Goal: Information Seeking & Learning: Learn about a topic

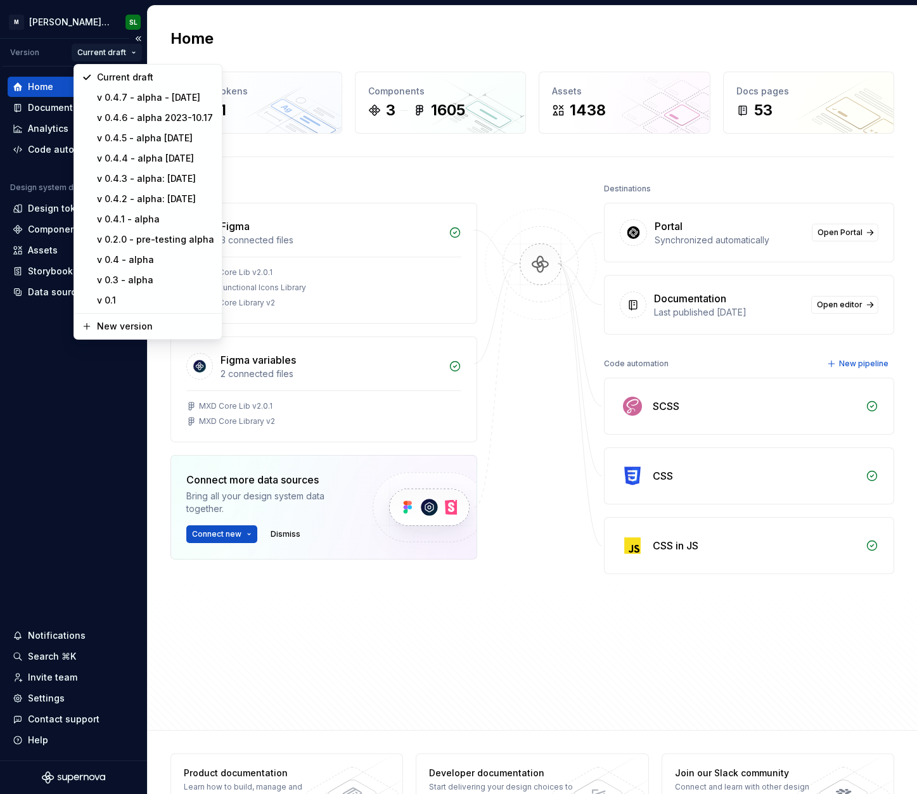
click at [124, 56] on html "M Moody's Design System SL Version Current draft Home Documentation Analytics C…" at bounding box center [458, 397] width 917 height 794
click at [142, 124] on div "v 0.4.6 - alpha 2023-10.17" at bounding box center [148, 118] width 143 height 20
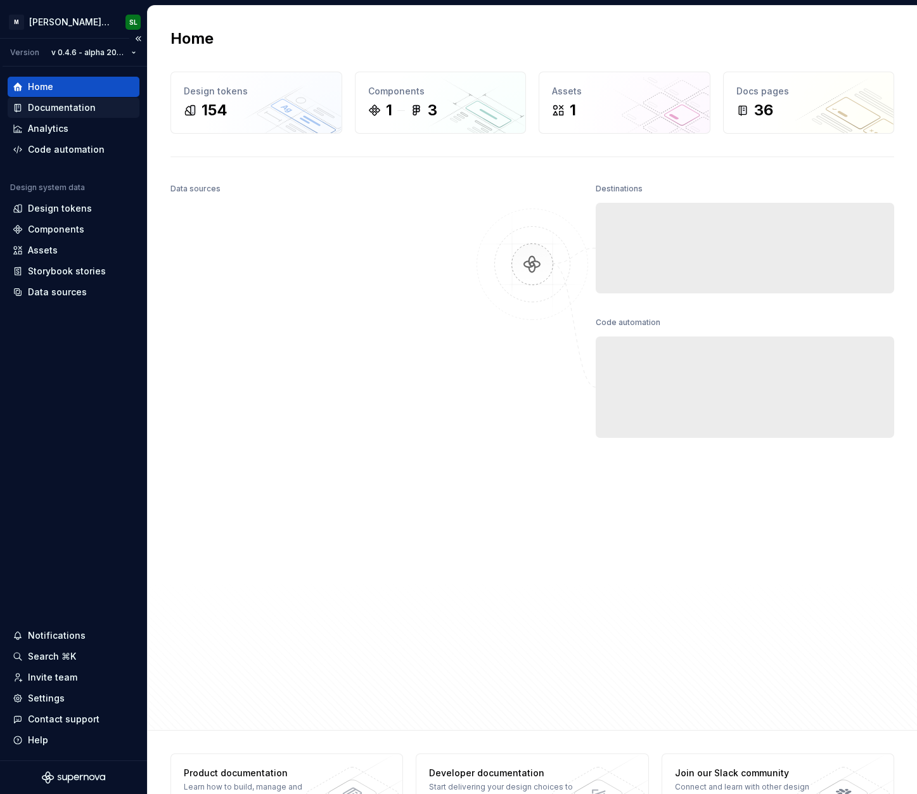
click at [84, 108] on div "Documentation" at bounding box center [62, 107] width 68 height 13
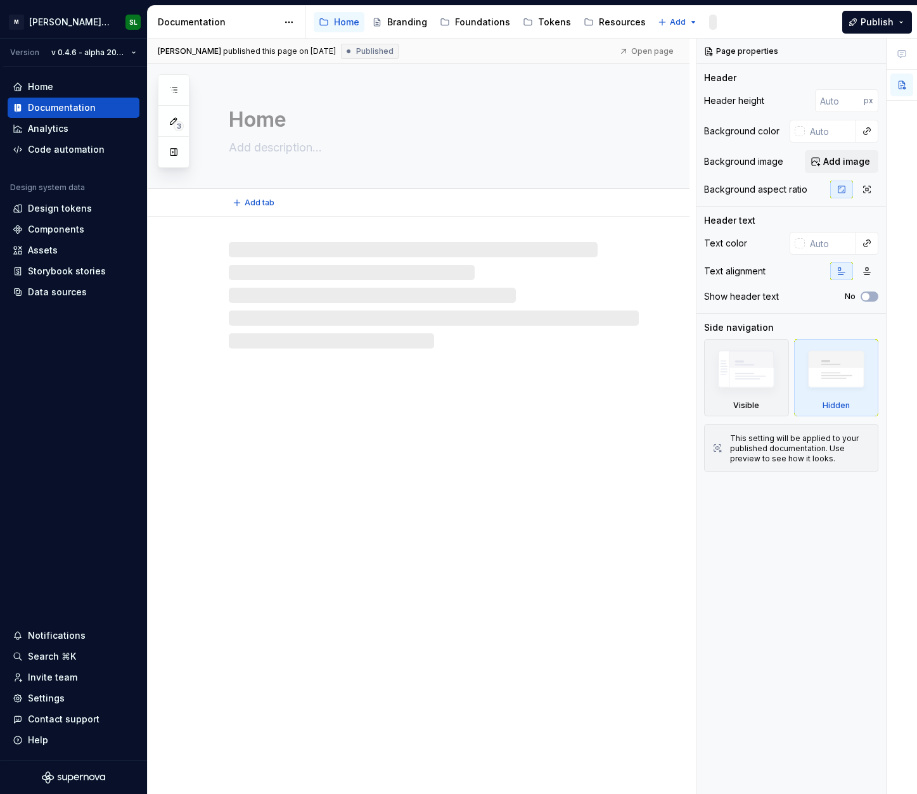
type textarea "*"
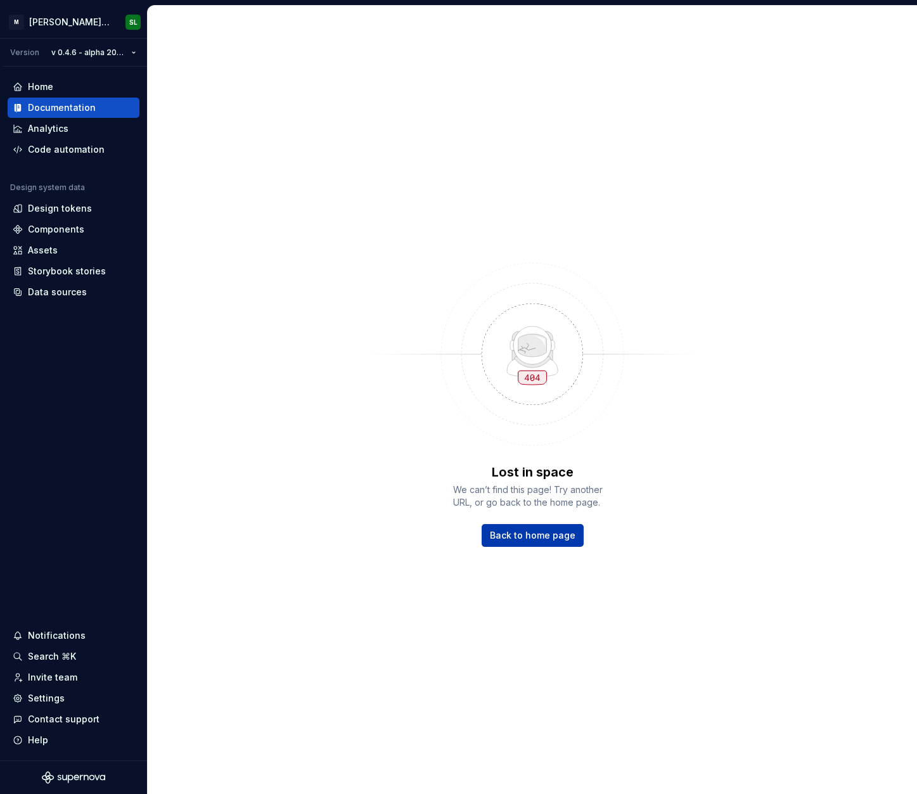
click at [502, 545] on link "Back to home page" at bounding box center [533, 535] width 102 height 23
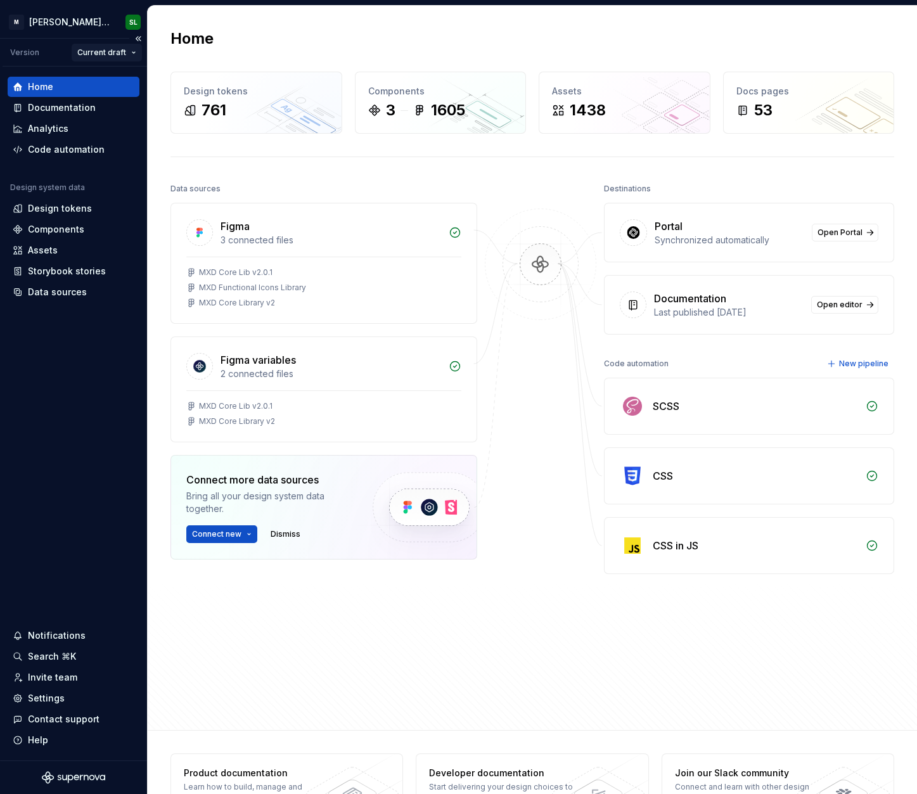
click at [100, 49] on html "[PERSON_NAME] Design System SL Version Current draft Home Documentation Analyti…" at bounding box center [458, 397] width 917 height 794
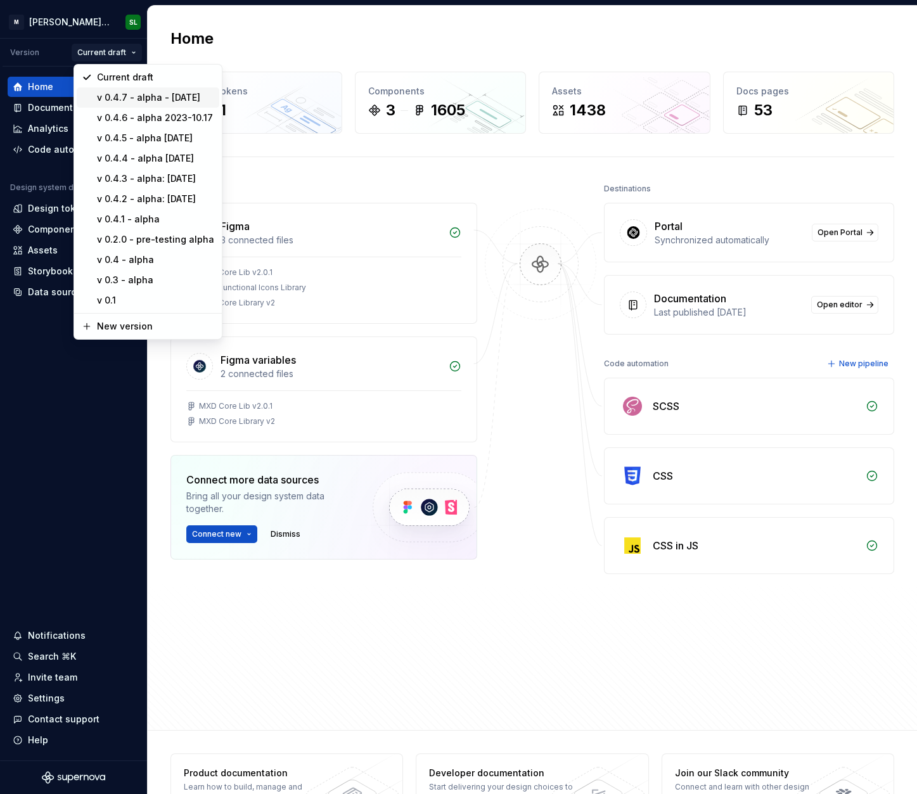
click at [114, 102] on div "v 0.4.7 - alpha - [DATE]" at bounding box center [155, 97] width 117 height 13
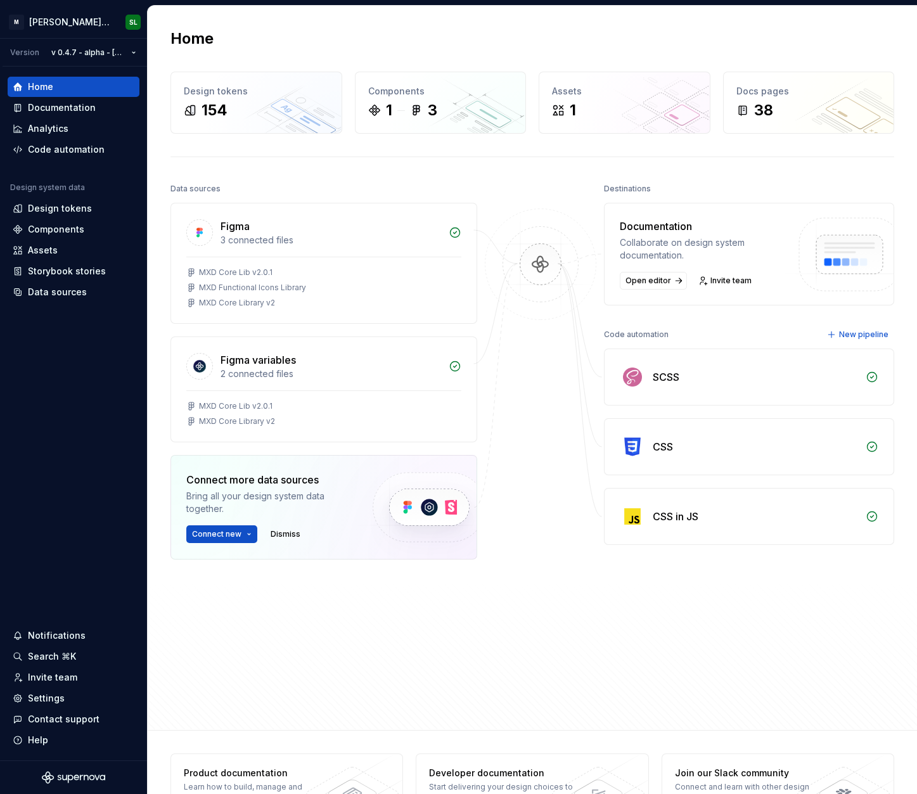
click at [84, 106] on div "Documentation" at bounding box center [62, 107] width 68 height 13
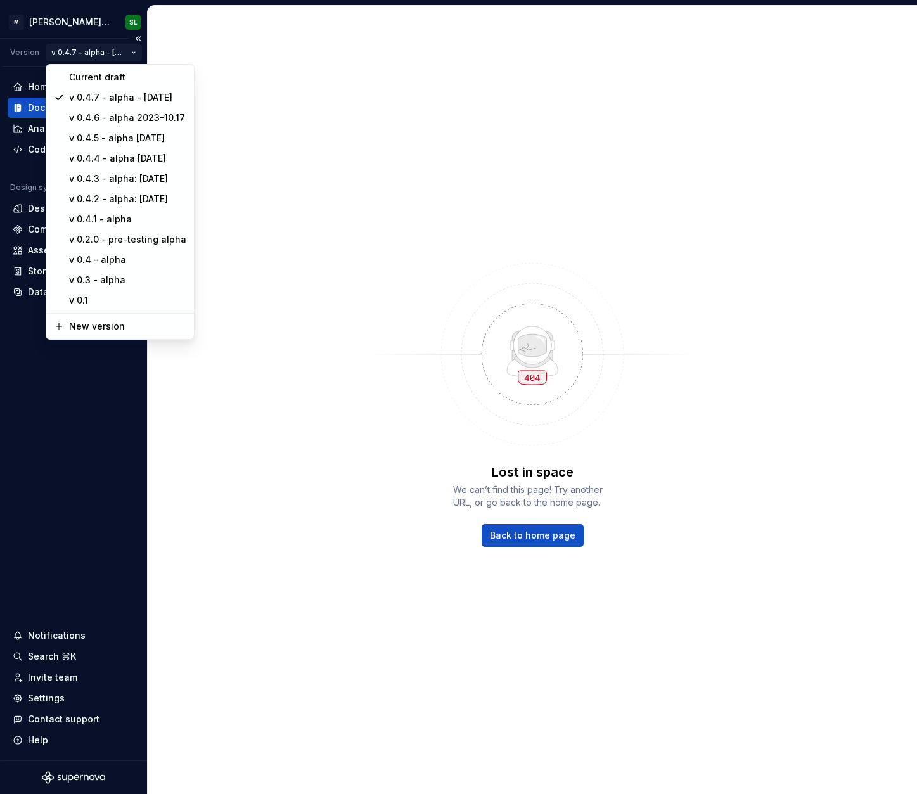
click at [109, 53] on html "[PERSON_NAME] Design System SL Version v 0.4.7 - alpha - [DATE] Home Documentat…" at bounding box center [458, 397] width 917 height 794
click at [103, 73] on div "Current draft" at bounding box center [127, 77] width 117 height 13
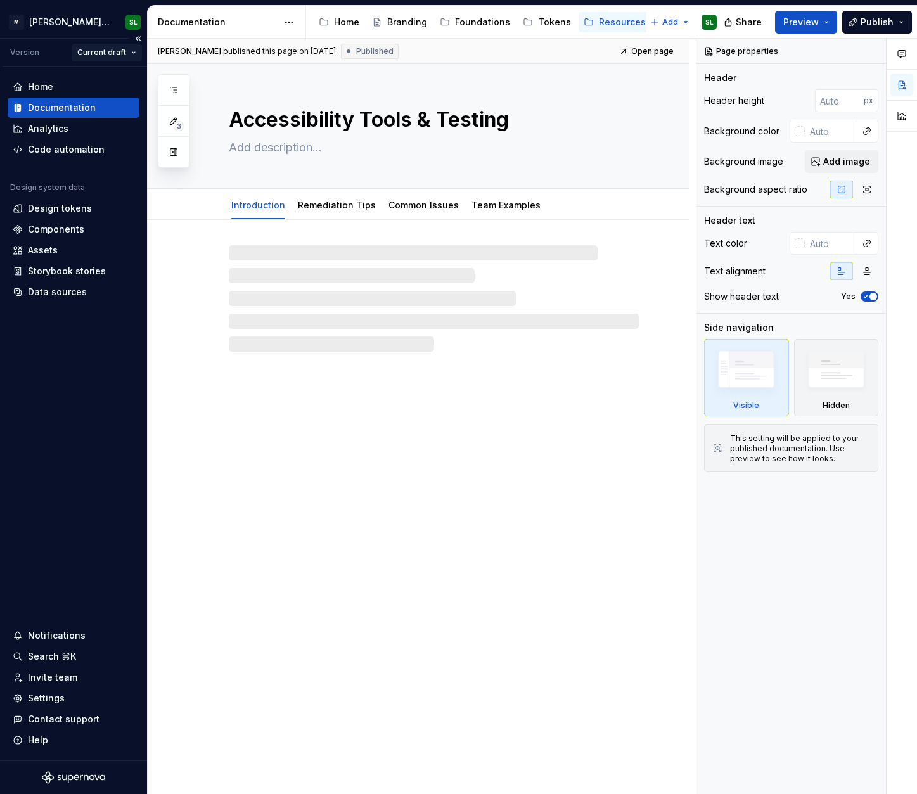
click at [106, 49] on html "[PERSON_NAME] Design System SL Version Current draft Home Documentation Analyti…" at bounding box center [458, 397] width 917 height 794
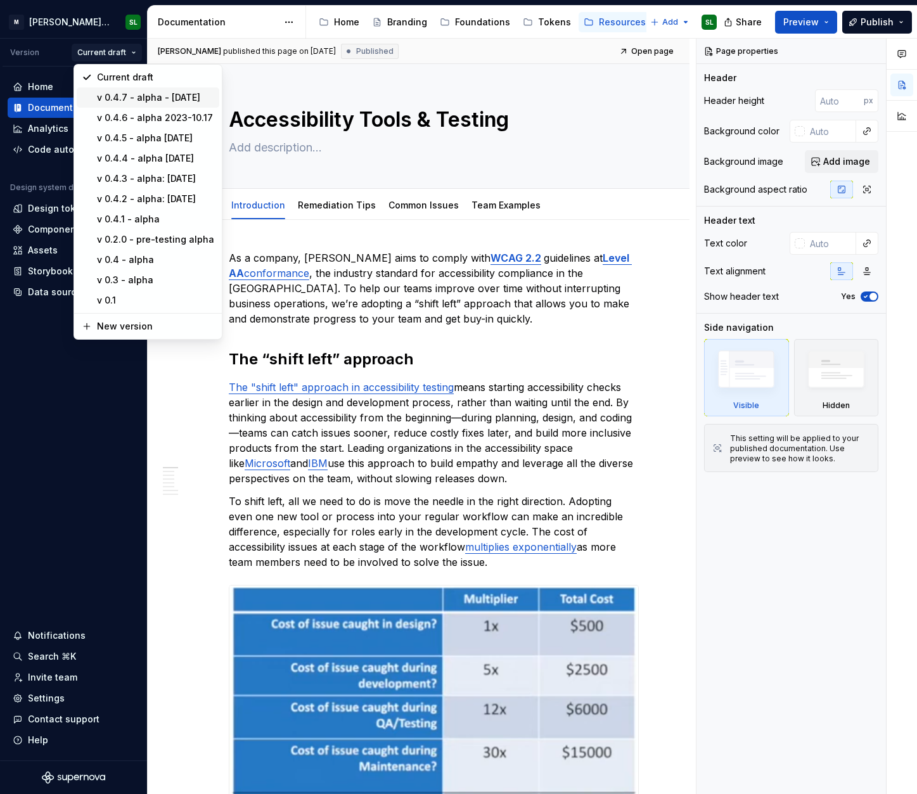
click at [121, 102] on div "v 0.4.7 - alpha - [DATE]" at bounding box center [155, 97] width 117 height 13
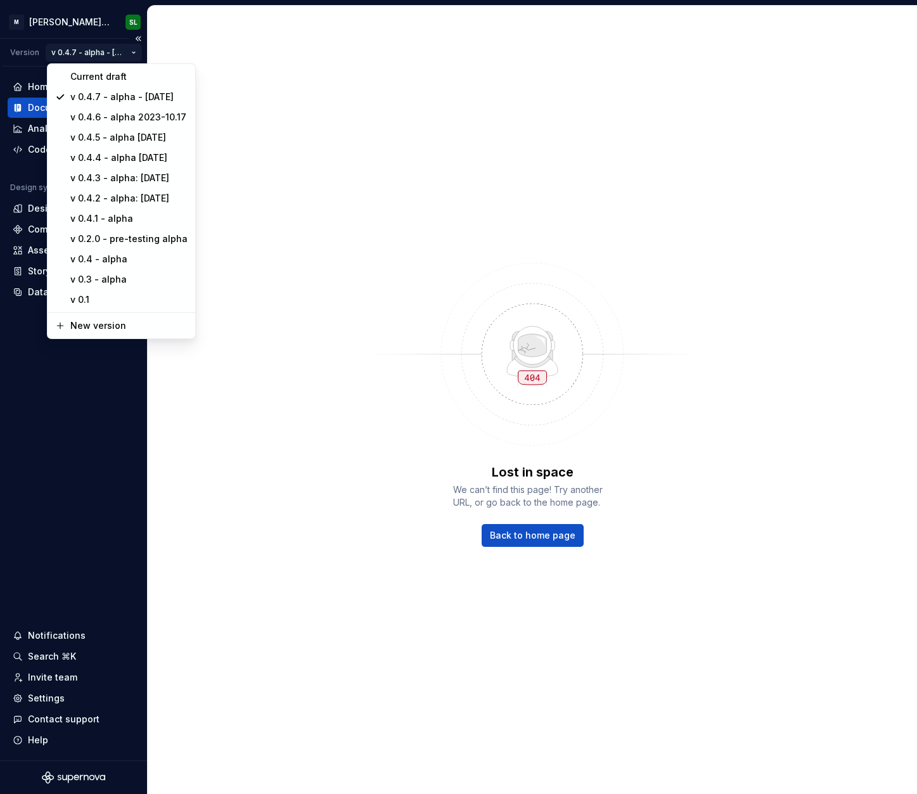
click at [127, 58] on html "[PERSON_NAME] Design System SL Version v 0.4.7 - alpha - [DATE] Home Documentat…" at bounding box center [458, 397] width 917 height 794
click at [116, 260] on div "v 0.4 - alpha" at bounding box center [127, 259] width 117 height 13
click at [113, 49] on html "[PERSON_NAME] Design System SL Version v 0.4.7 - alpha - [DATE] Home Documentat…" at bounding box center [458, 397] width 917 height 794
click at [112, 124] on div "v 0.4.6 - alpha 2023-10.17" at bounding box center [120, 118] width 143 height 20
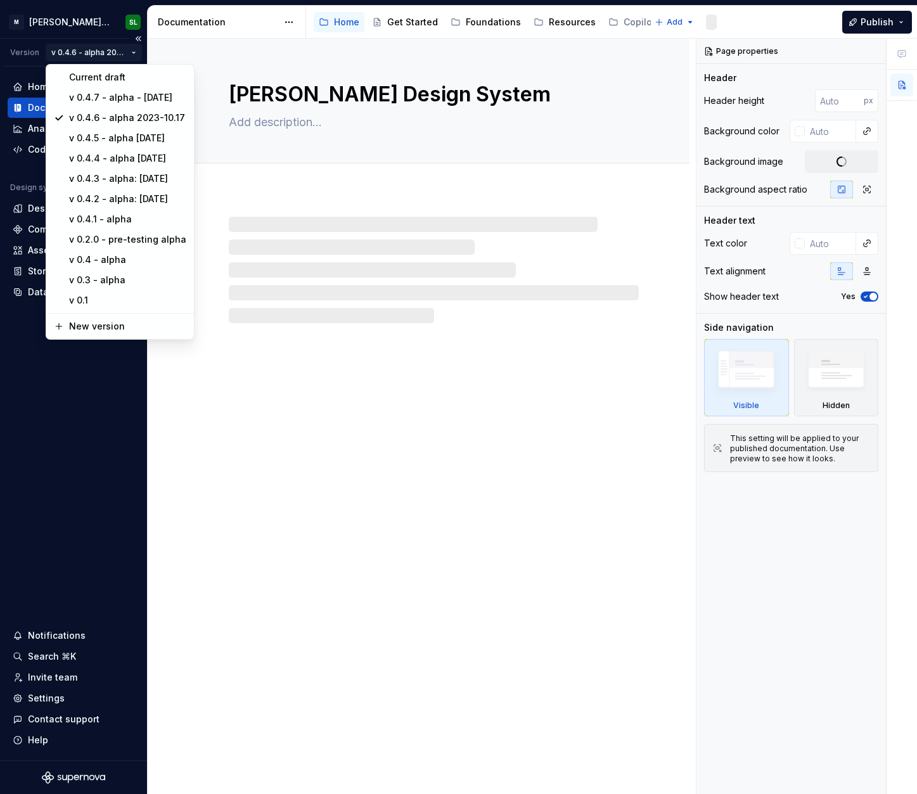
click at [102, 53] on html "[PERSON_NAME] Design System SL Version v 0.4.6 - alpha 2023-10.17 Home Document…" at bounding box center [458, 397] width 917 height 794
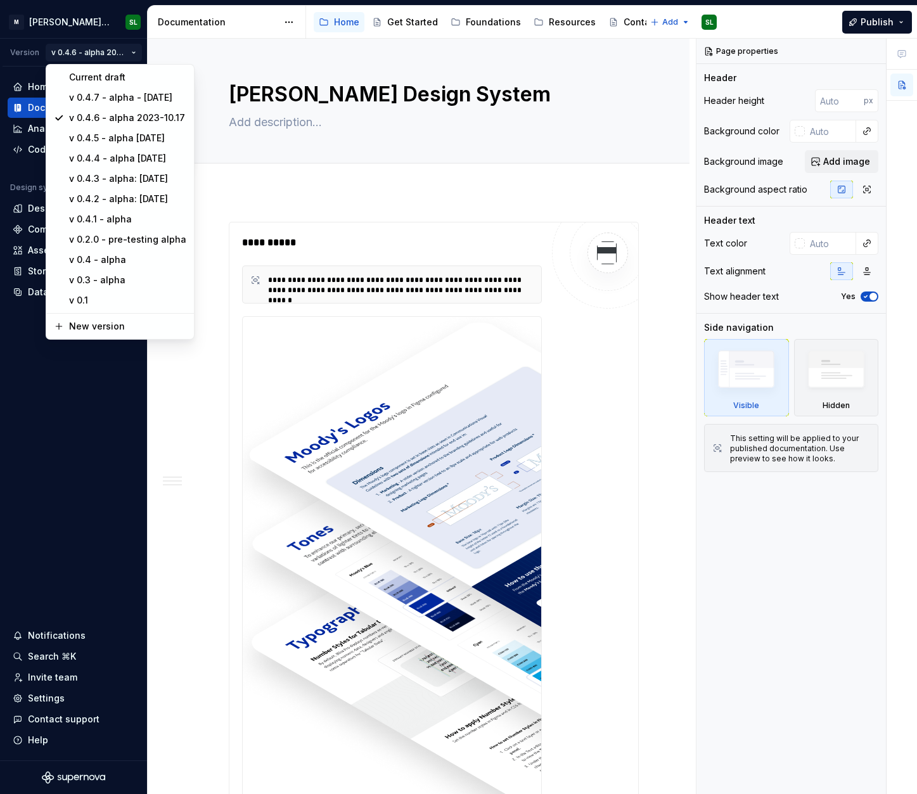
click at [529, 137] on html "[PERSON_NAME] Design System SL Version v 0.4.6 - alpha 2023-10.17 Home Document…" at bounding box center [458, 397] width 917 height 794
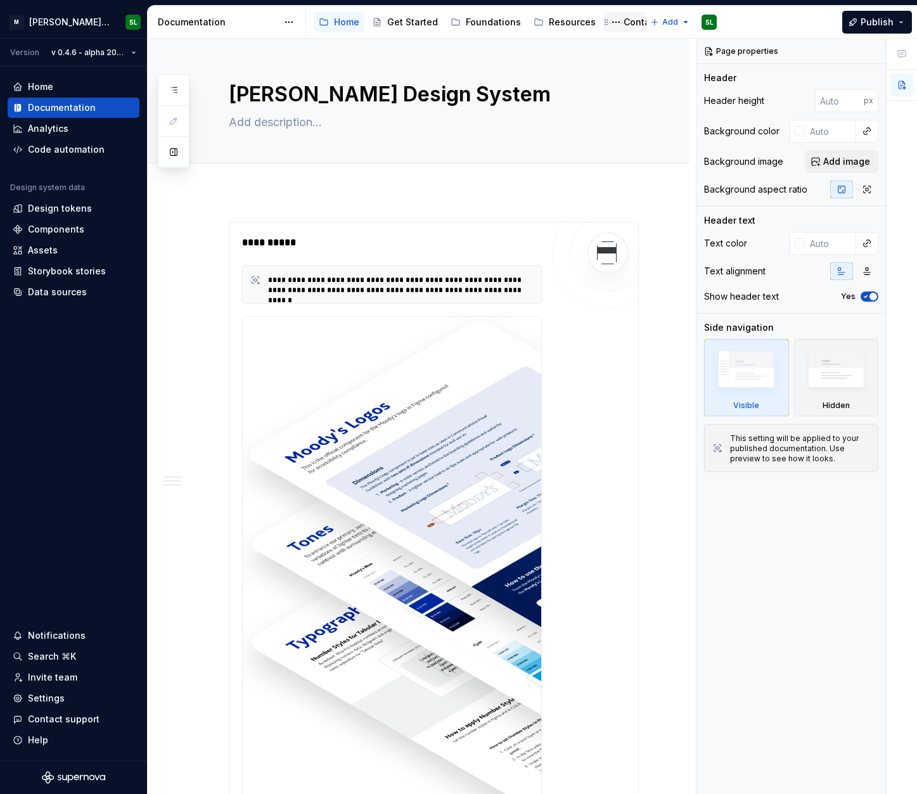
click at [629, 22] on div "Contact Us" at bounding box center [648, 22] width 49 height 13
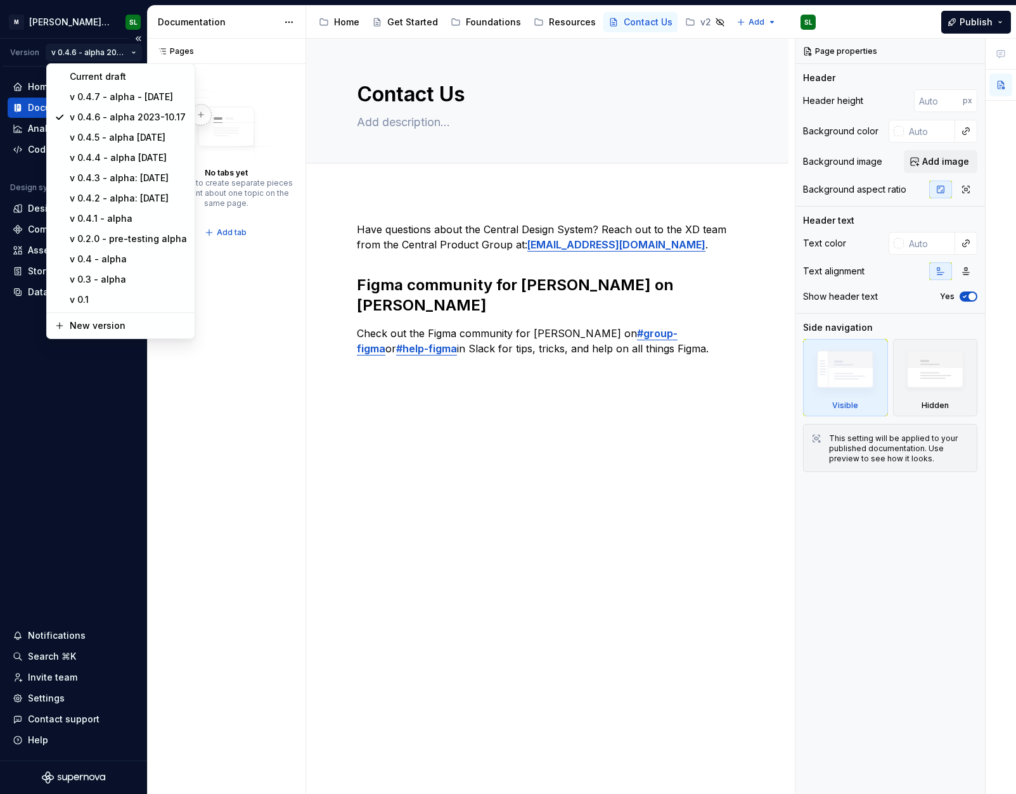
click at [120, 49] on html "[PERSON_NAME] Design System SL Version v 0.4.6 - alpha 2023-10.17 Home Document…" at bounding box center [508, 397] width 1016 height 794
click at [118, 74] on div "Current draft" at bounding box center [127, 77] width 117 height 13
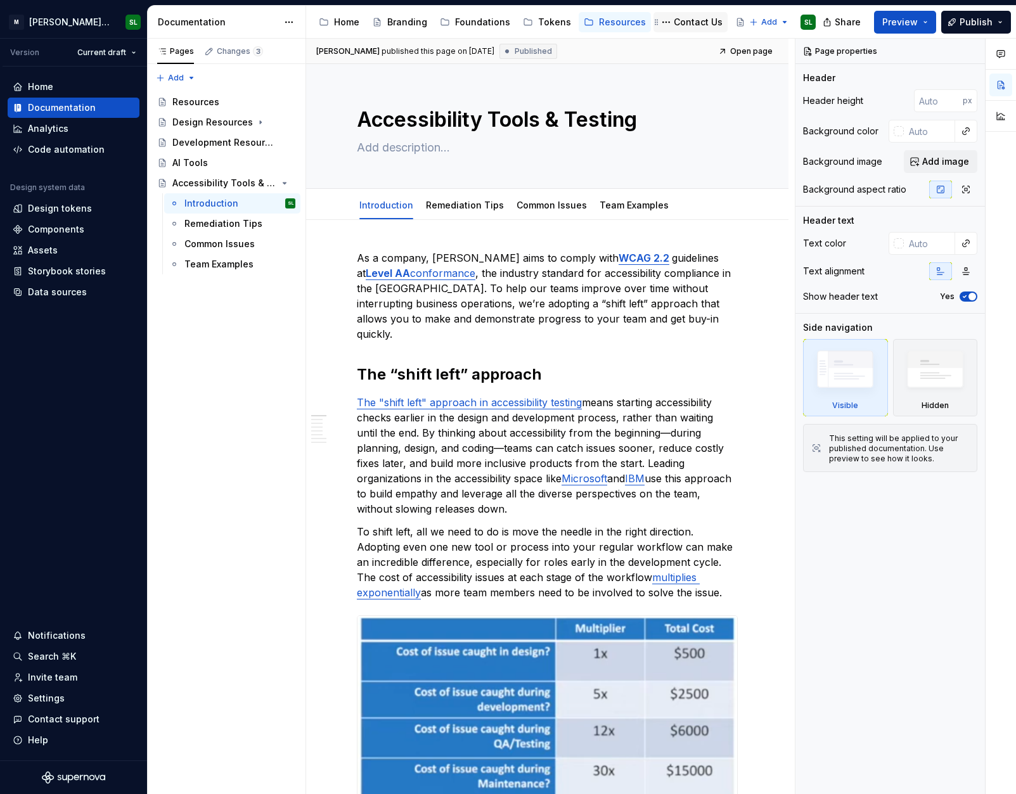
click at [690, 18] on div "Contact Us" at bounding box center [698, 22] width 49 height 13
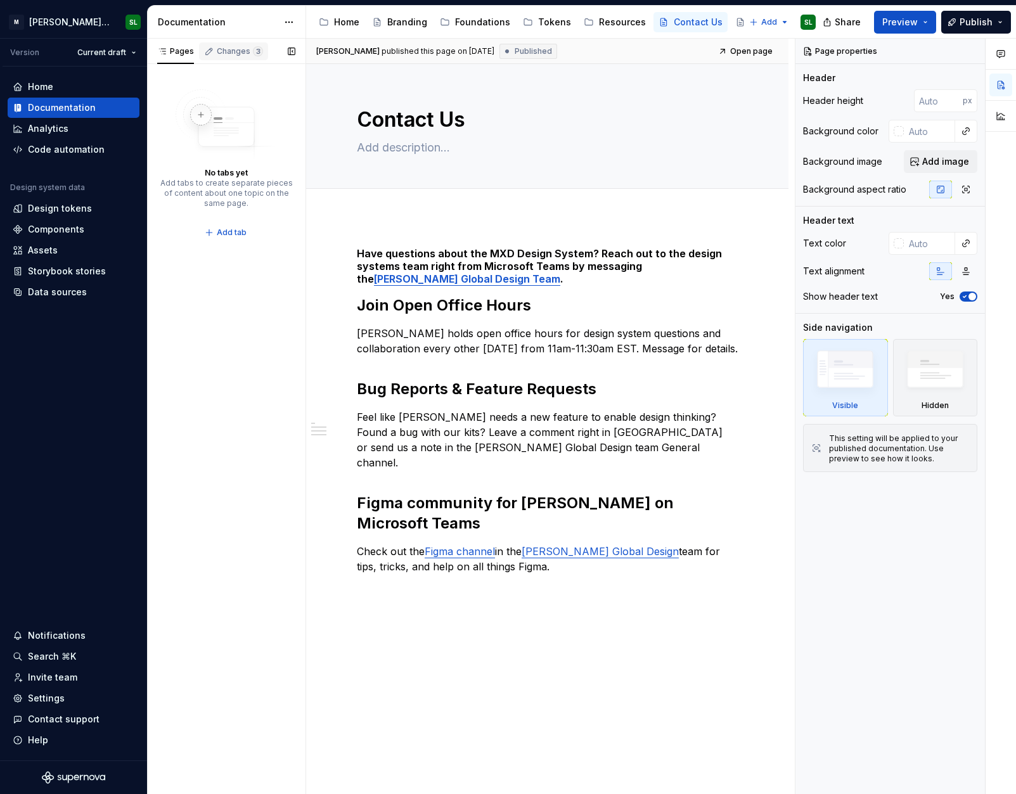
click at [230, 58] on div "Changes 3" at bounding box center [233, 51] width 69 height 18
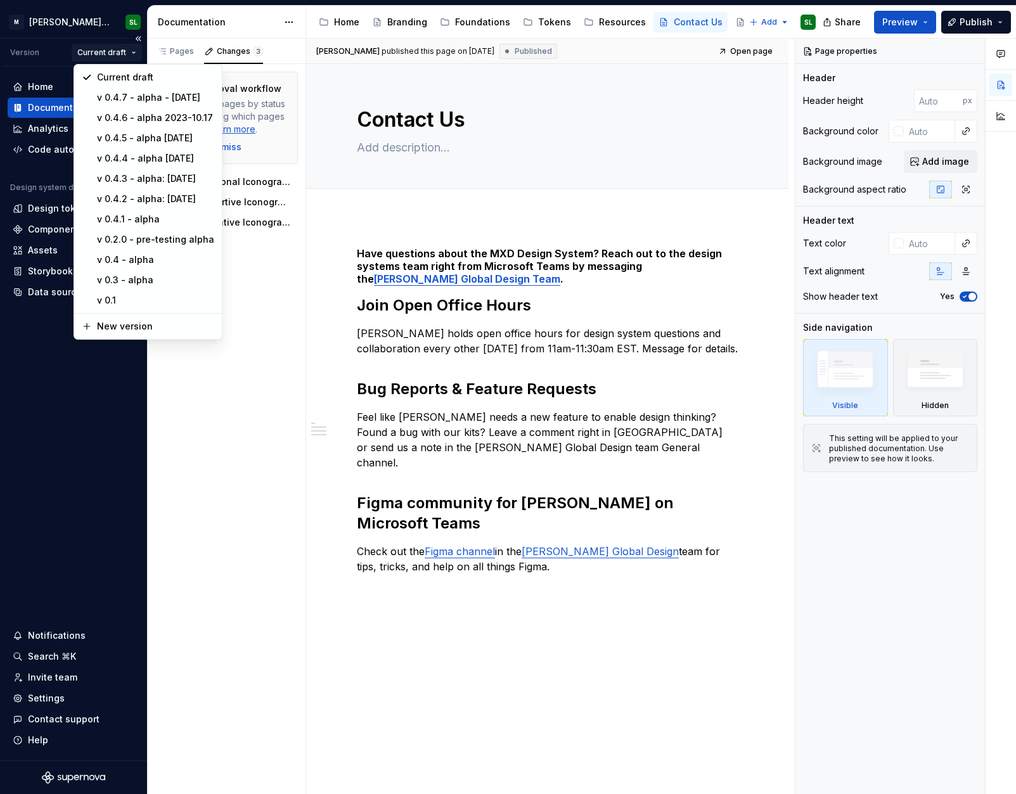
click at [113, 54] on html "[PERSON_NAME] Design System SL Version Current draft Home Documentation Analyti…" at bounding box center [508, 397] width 1016 height 794
click at [114, 100] on div "v 0.4.7 - alpha - [DATE]" at bounding box center [155, 97] width 117 height 13
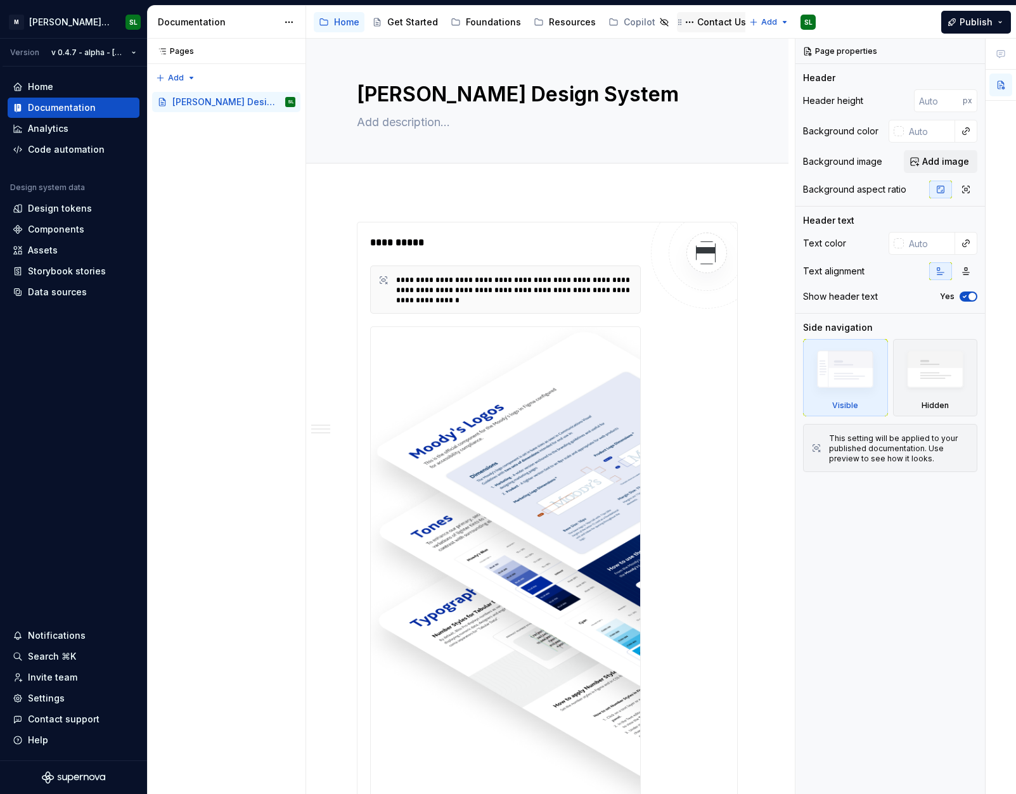
click at [713, 22] on div "Contact Us" at bounding box center [721, 22] width 49 height 13
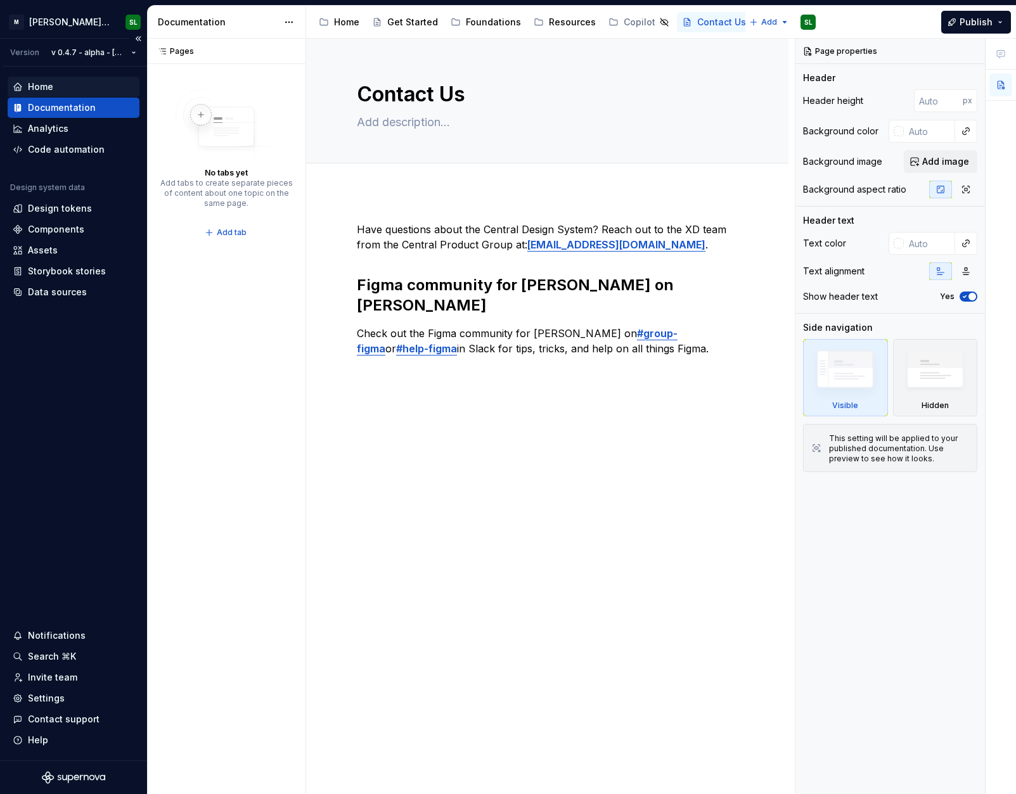
type textarea "*"
click at [53, 77] on div "Home" at bounding box center [74, 87] width 132 height 20
